Goal: Communication & Community: Answer question/provide support

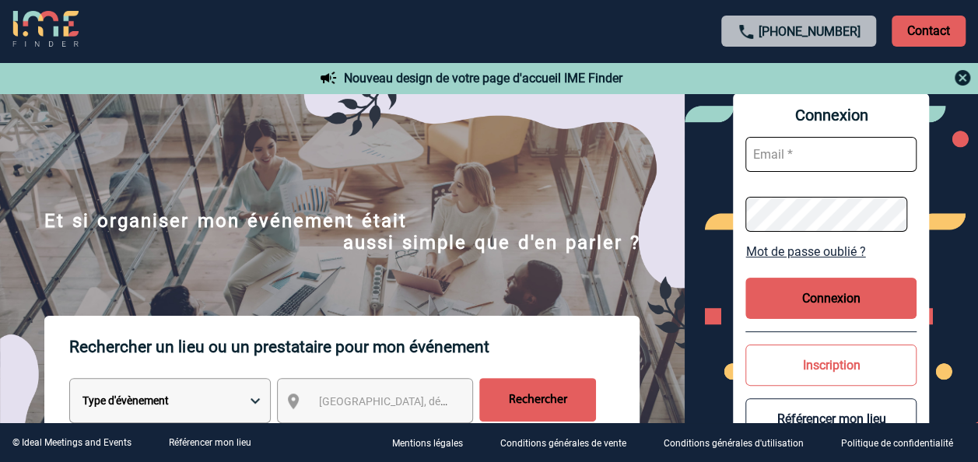
click at [830, 157] on input "text" at bounding box center [831, 154] width 171 height 35
type input "[PERSON_NAME][EMAIL_ADDRESS][DOMAIN_NAME]"
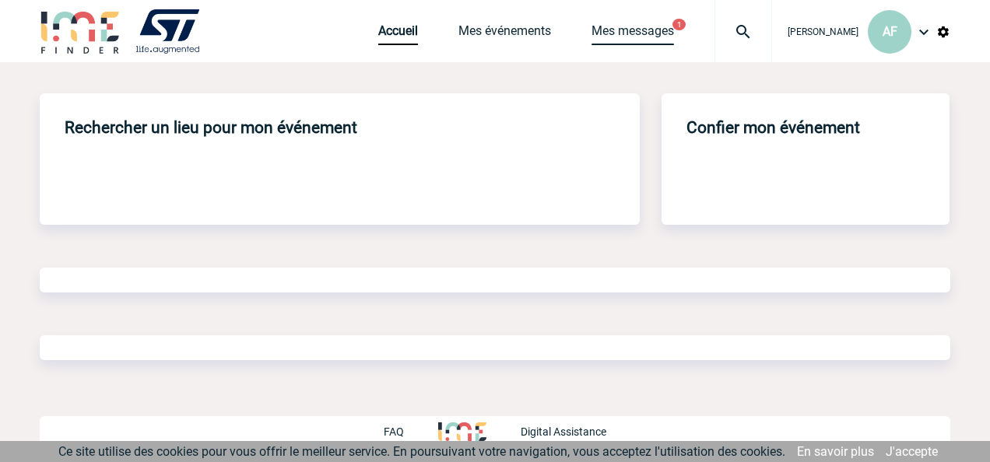
click at [668, 23] on link "Mes messages" at bounding box center [632, 34] width 82 height 22
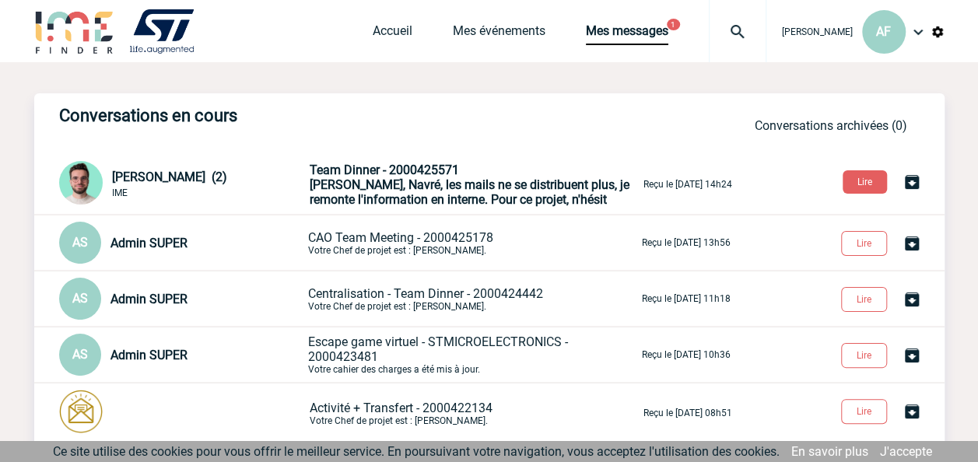
click at [426, 177] on span "Team Dinner - 2000425571" at bounding box center [384, 170] width 149 height 15
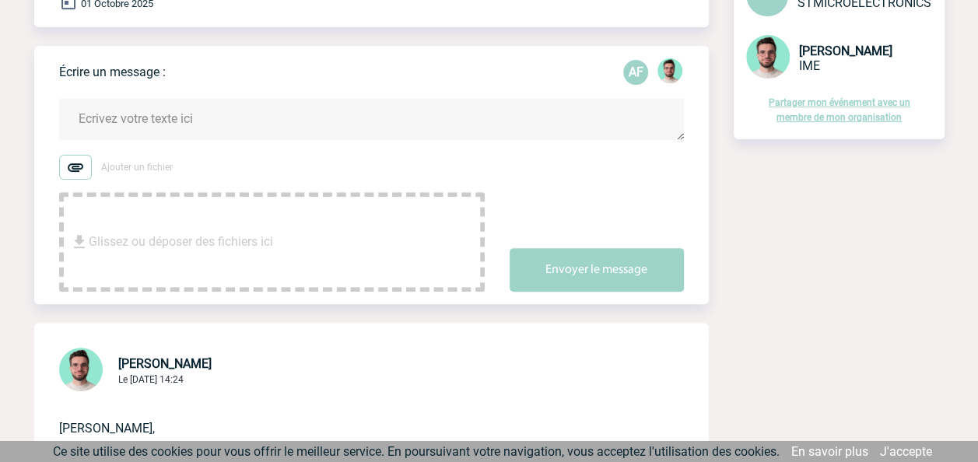
scroll to position [156, 0]
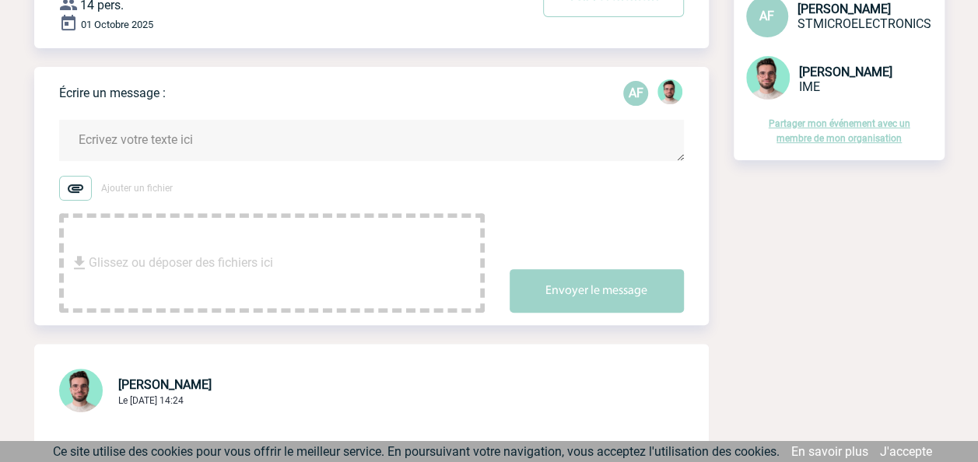
click at [202, 259] on span "Glissez ou déposer des fichiers ici" at bounding box center [181, 263] width 184 height 78
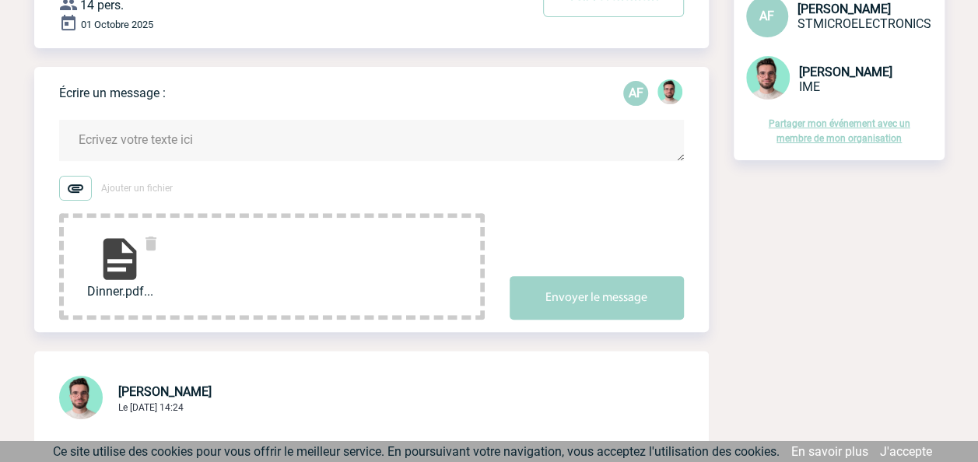
click at [126, 265] on img at bounding box center [120, 259] width 50 height 50
drag, startPoint x: 223, startPoint y: 140, endPoint x: 203, endPoint y: 139, distance: 19.5
click at [221, 140] on textarea at bounding box center [371, 140] width 625 height 41
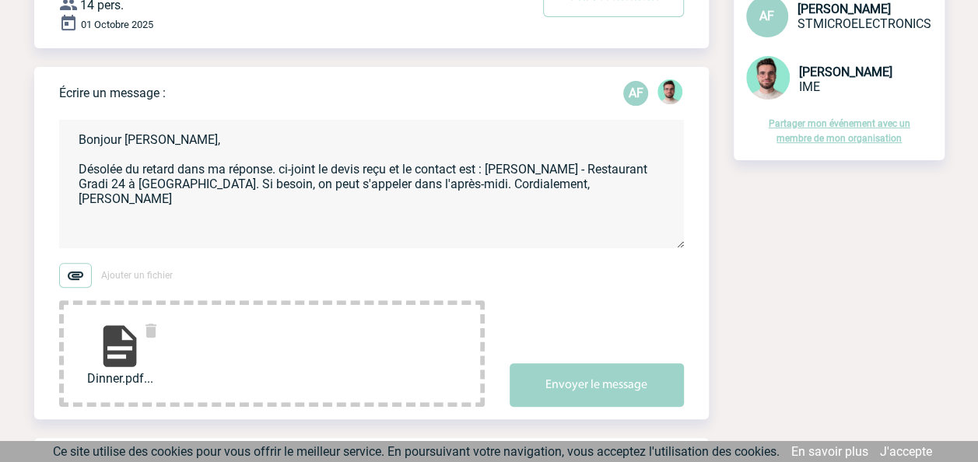
click at [170, 187] on textarea "Bonjour Benjamin, Désolée du retard dans ma réponse. ci-joint le devis reçu et …" at bounding box center [371, 184] width 625 height 128
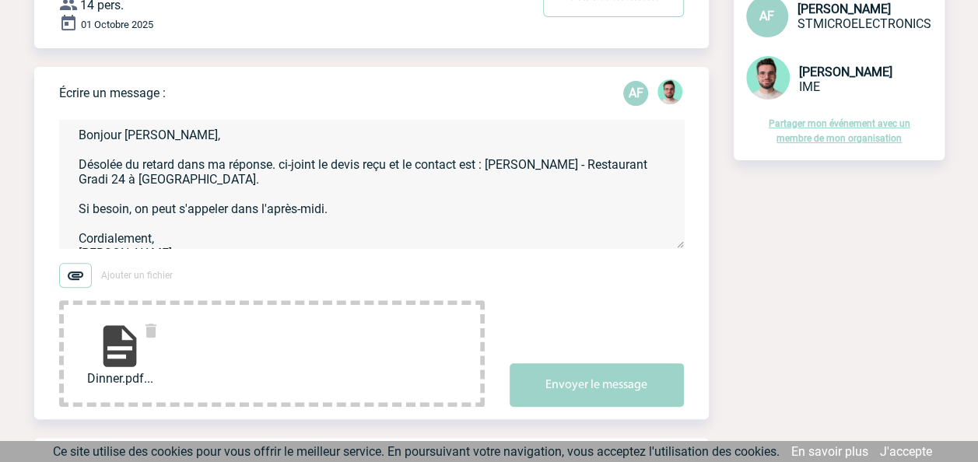
scroll to position [19, 0]
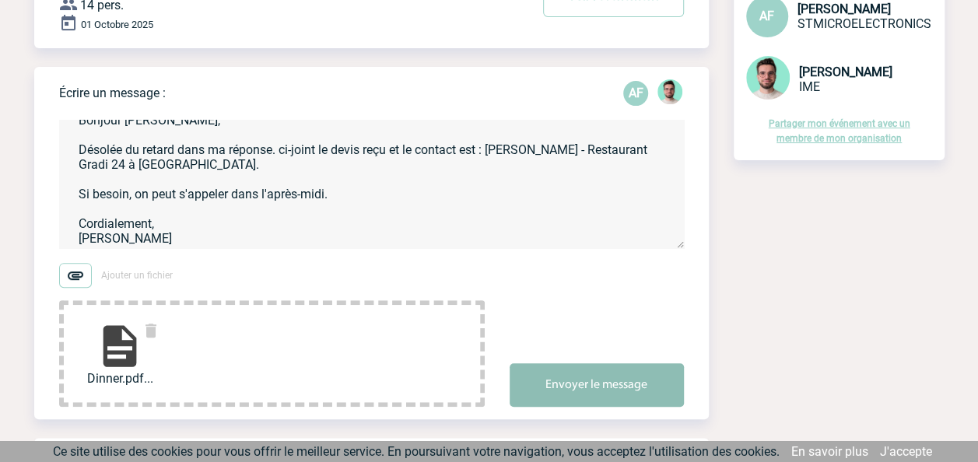
type textarea "Bonjour Benjamin, Désolée du retard dans ma réponse. ci-joint le devis reçu et …"
click at [579, 383] on button "Envoyer le message" at bounding box center [597, 385] width 174 height 44
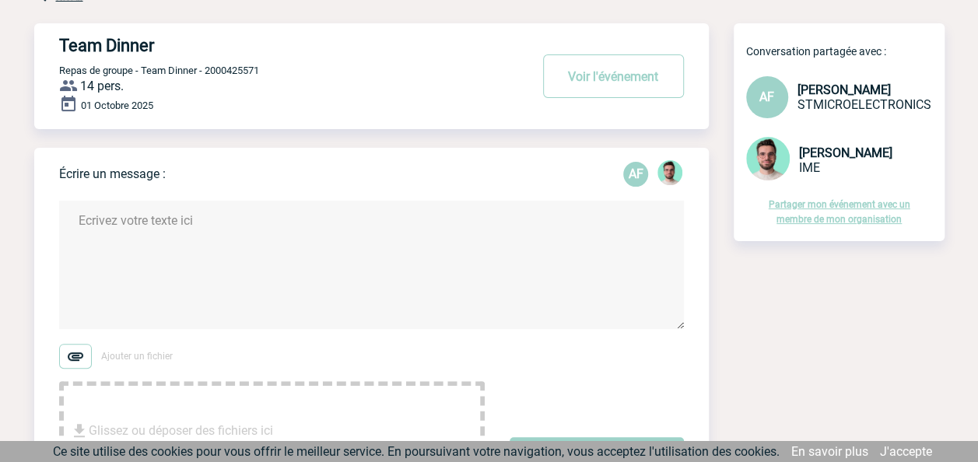
scroll to position [0, 0]
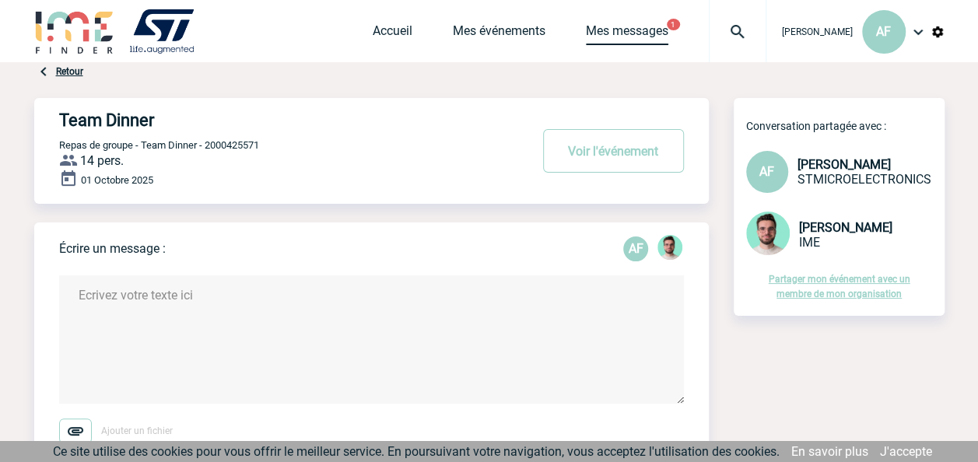
click at [655, 32] on link "Mes messages" at bounding box center [627, 34] width 82 height 22
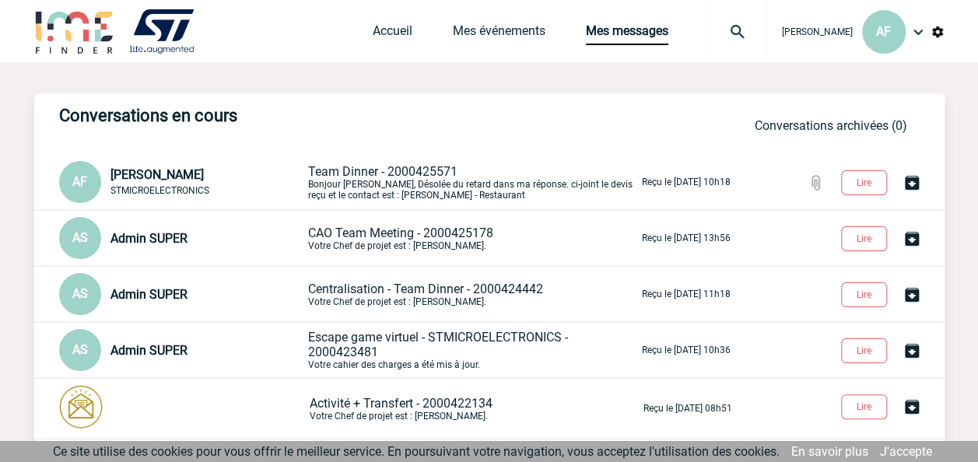
click at [403, 187] on p "Team Dinner - 2000425571 Bonjour Benjamin, Désolée du retard dans ma réponse. c…" at bounding box center [473, 182] width 331 height 37
